Goal: Task Accomplishment & Management: Manage account settings

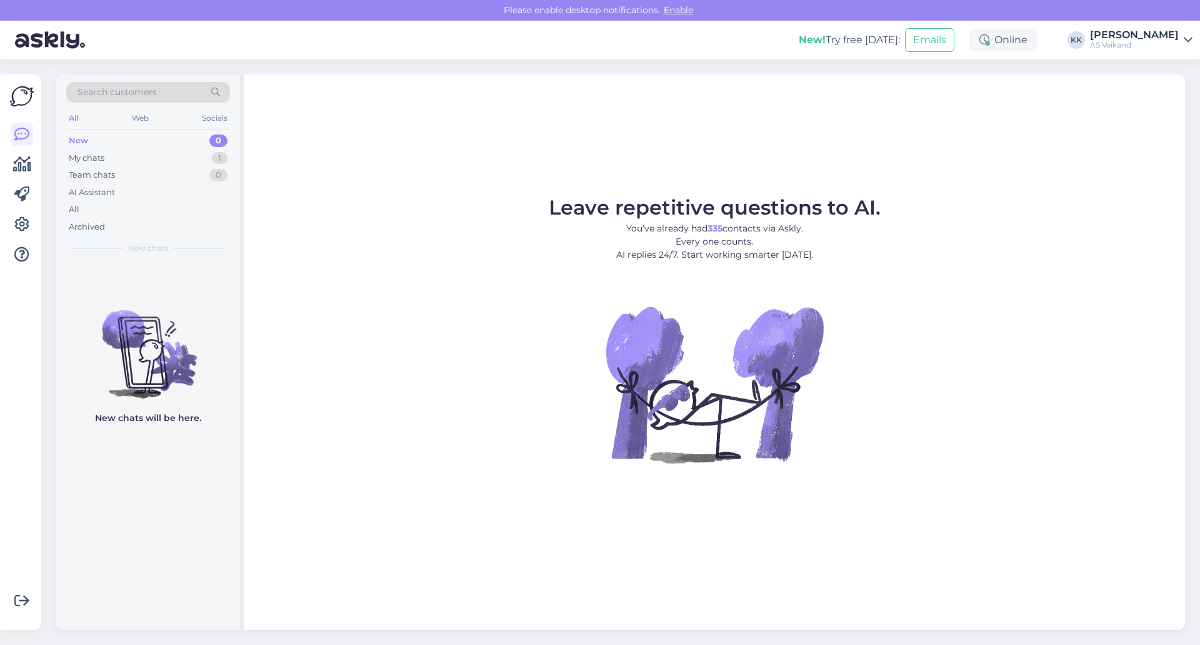
click at [1174, 42] on div "AS Veikand" at bounding box center [1134, 45] width 89 height 10
click at [1087, 133] on div "Log out" at bounding box center [1116, 127] width 153 height 23
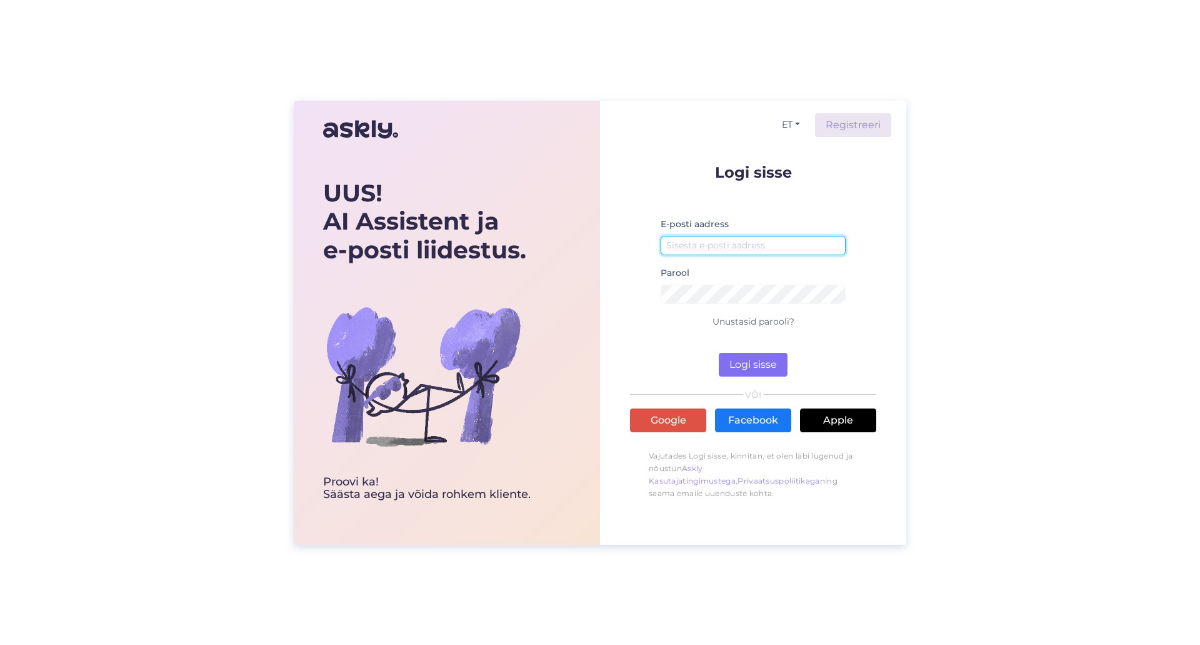
type input "[EMAIL_ADDRESS][DOMAIN_NAME]"
click at [743, 371] on button "Logi sisse" at bounding box center [753, 365] width 69 height 24
